Goal: Information Seeking & Learning: Learn about a topic

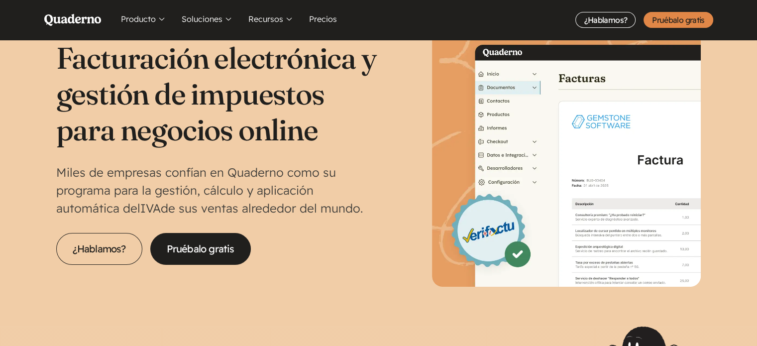
scroll to position [50, 0]
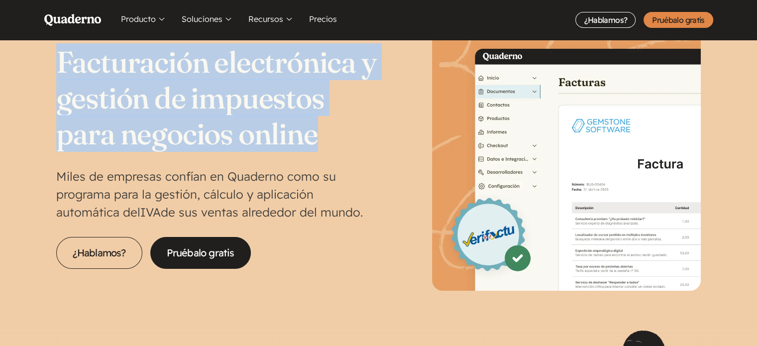
drag, startPoint x: 60, startPoint y: 61, endPoint x: 315, endPoint y: 136, distance: 266.2
click at [315, 136] on h1 "Facturación electrónica y gestión de impuestos para negocios online" at bounding box center [217, 98] width 323 height 108
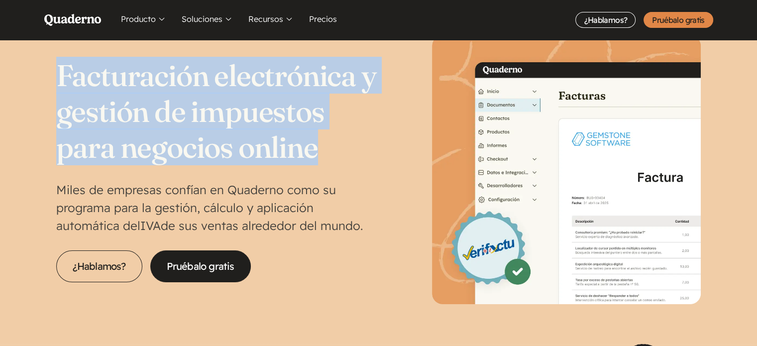
scroll to position [0, 0]
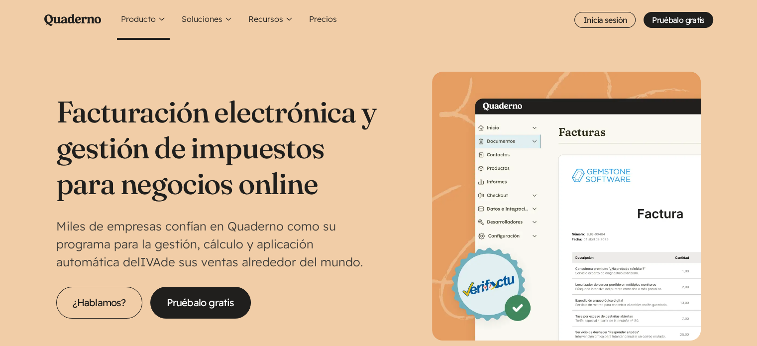
click at [158, 18] on button "Producto" at bounding box center [143, 20] width 53 height 40
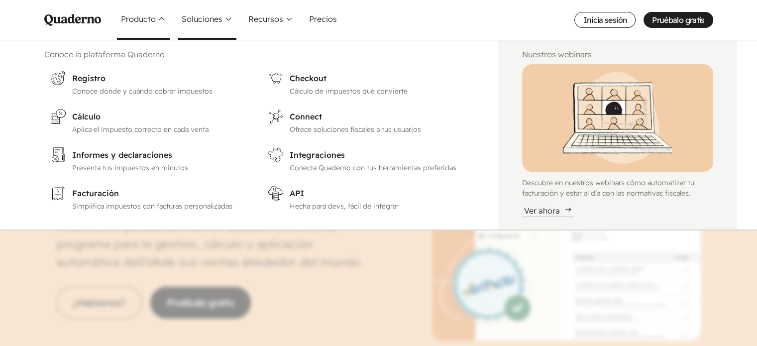
click at [201, 20] on button "Soluciones" at bounding box center [207, 20] width 59 height 40
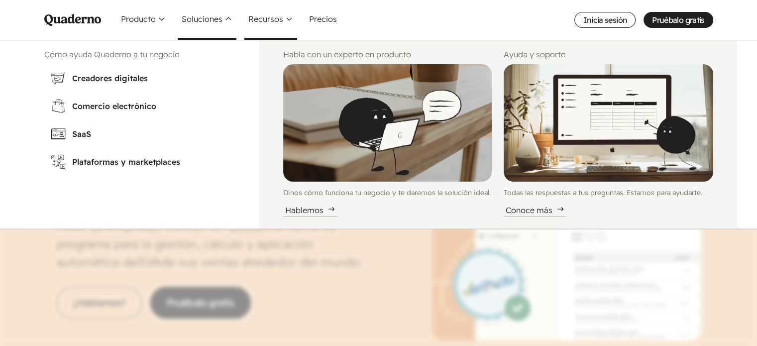
click at [277, 18] on button "Recursos" at bounding box center [271, 20] width 53 height 40
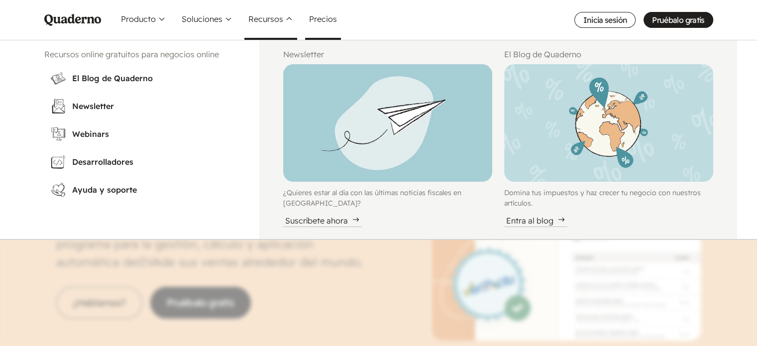
click at [316, 17] on link "Precios" at bounding box center [323, 20] width 36 height 40
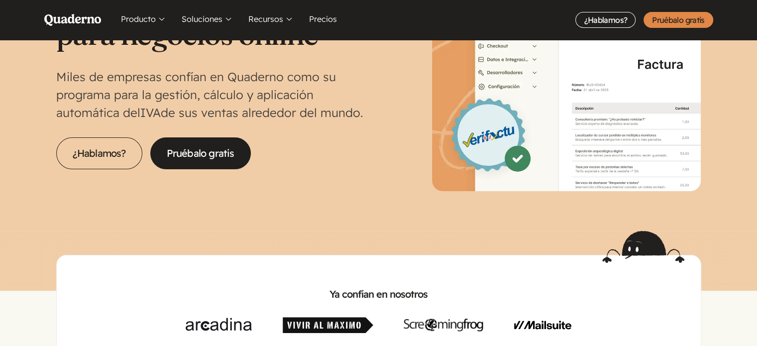
scroll to position [199, 0]
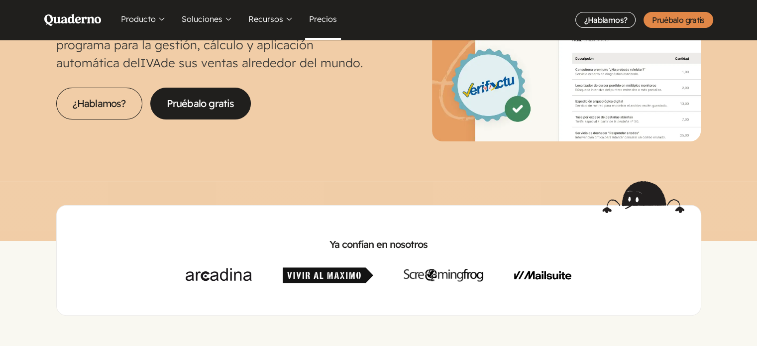
click at [322, 15] on link "Precios" at bounding box center [323, 20] width 36 height 40
